Goal: Task Accomplishment & Management: Manage account settings

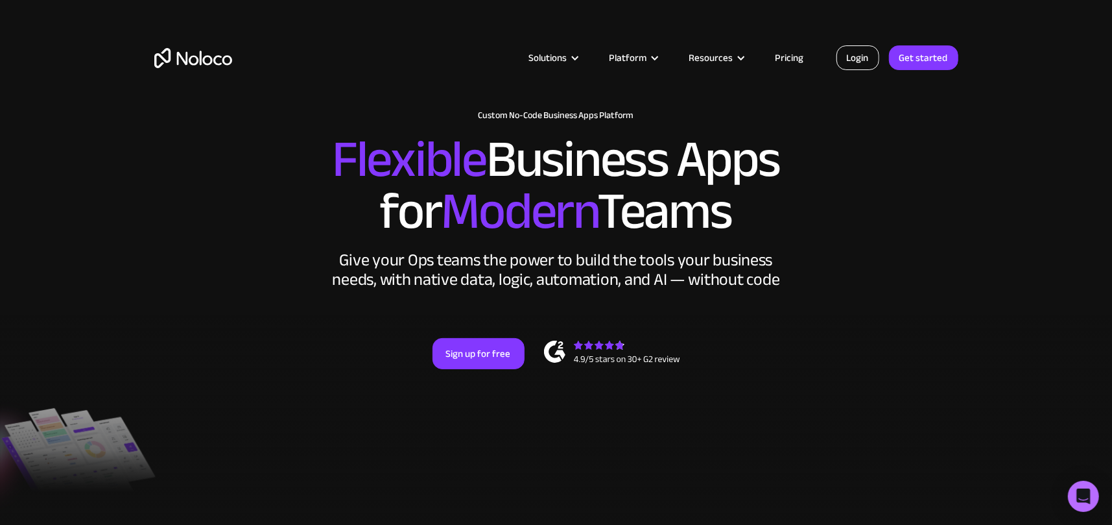
click at [878, 63] on link "Login" at bounding box center [858, 57] width 43 height 25
